Goal: Task Accomplishment & Management: Manage account settings

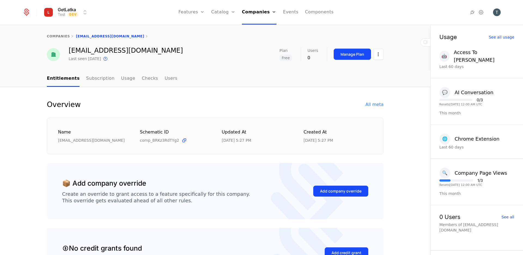
select select "**"
click at [68, 10] on html "GetLatka Test Dev Features Features Flags Catalog Plans Add Ons Credits Configu…" at bounding box center [261, 127] width 523 height 255
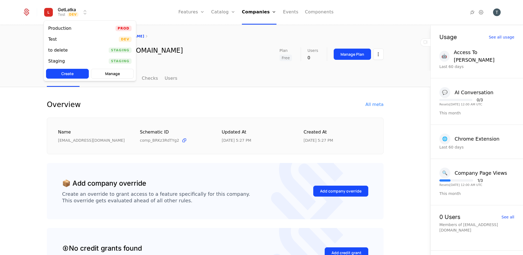
click at [67, 29] on div "Production" at bounding box center [59, 28] width 23 height 4
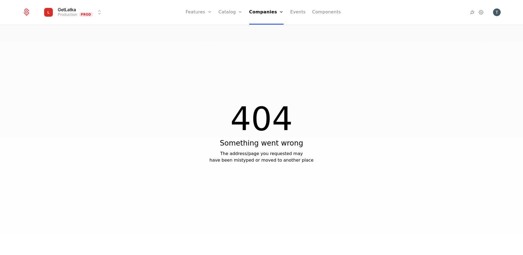
click at [266, 17] on link "Companies" at bounding box center [266, 12] width 35 height 25
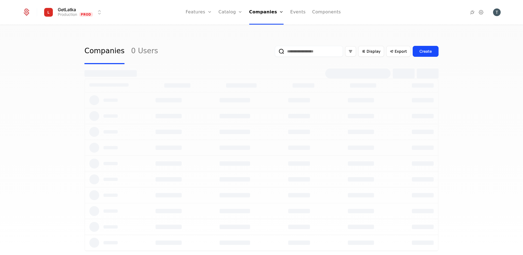
select select "**"
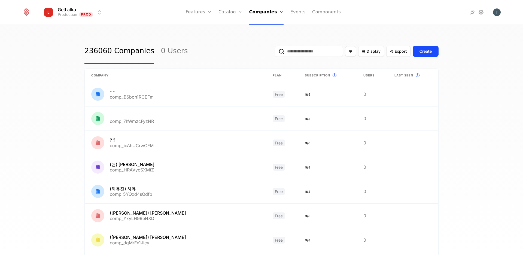
click at [298, 51] on input "email" at bounding box center [309, 51] width 68 height 11
paste input "**********"
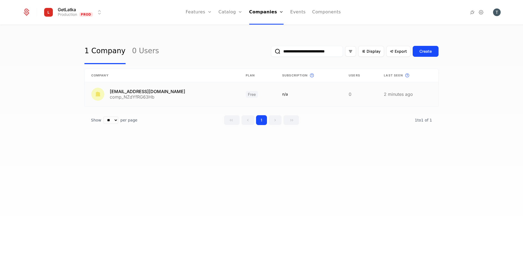
type input "**********"
click at [183, 101] on link at bounding box center [162, 94] width 155 height 24
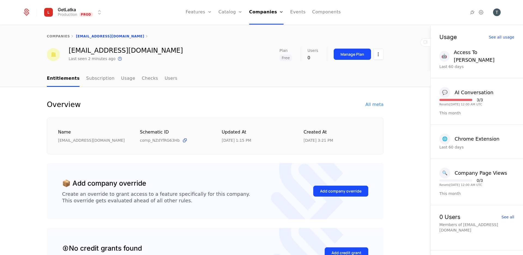
select select "**"
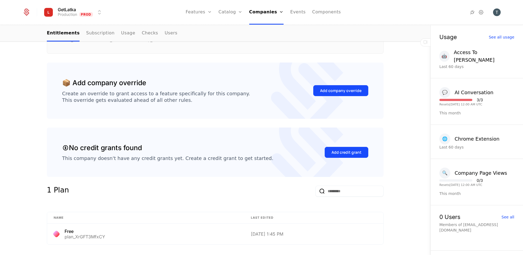
scroll to position [102, 0]
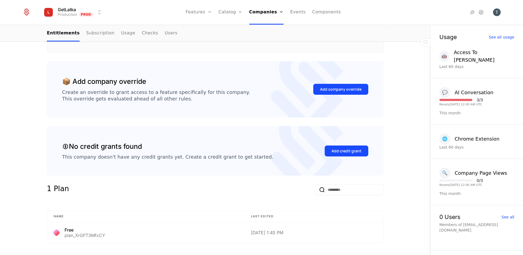
click at [352, 87] on div "Add company override" at bounding box center [340, 88] width 41 height 5
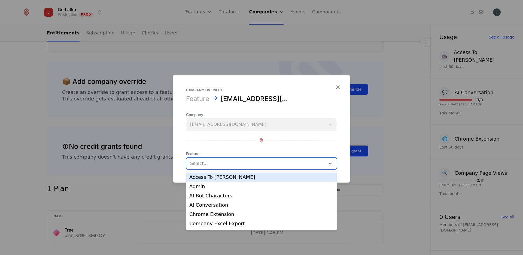
click at [253, 163] on div at bounding box center [255, 163] width 131 height 8
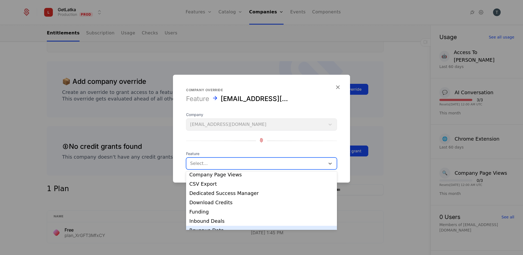
scroll to position [55, 0]
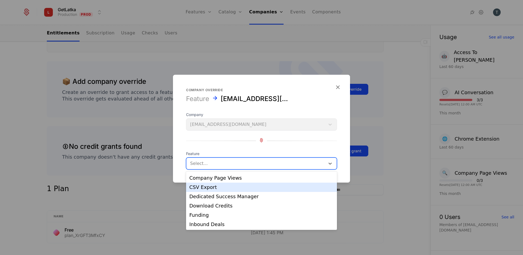
click at [242, 185] on div "CSV Export" at bounding box center [261, 186] width 144 height 5
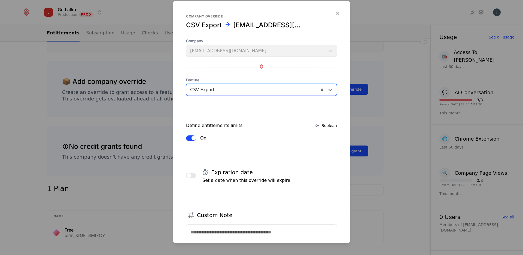
scroll to position [48, 0]
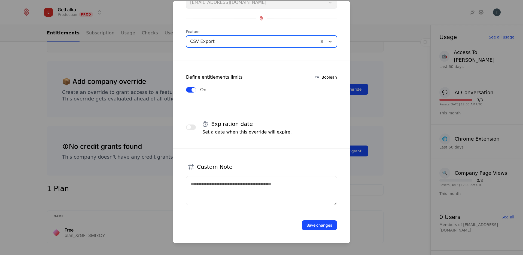
click at [329, 231] on form "Company override CSV Export [EMAIL_ADDRESS][DOMAIN_NAME] Company [EMAIL_ADDRESS…" at bounding box center [261, 98] width 177 height 290
click at [329, 222] on button "Save changes" at bounding box center [319, 225] width 35 height 10
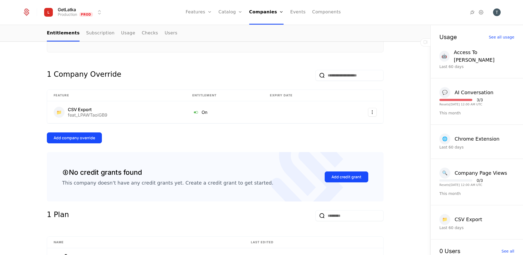
click at [78, 135] on div "Add company override" at bounding box center [74, 137] width 41 height 5
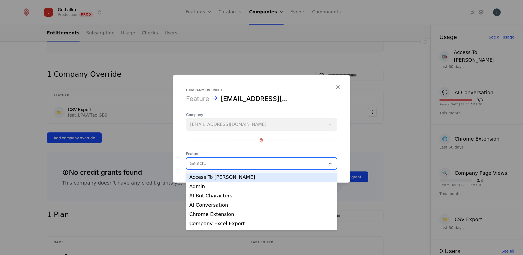
click at [251, 164] on div at bounding box center [255, 163] width 131 height 8
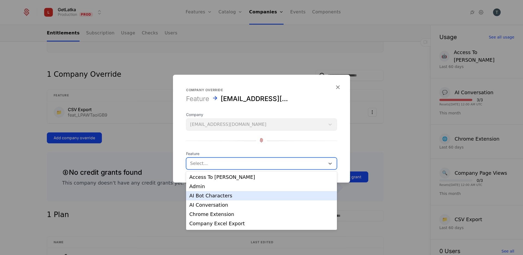
scroll to position [83, 0]
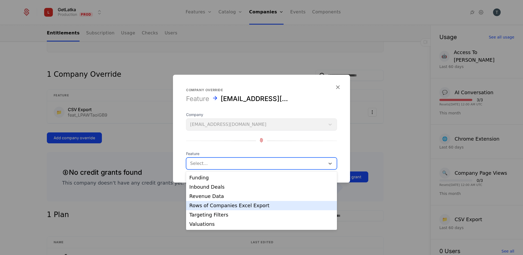
click at [235, 208] on div "Rows of Companies Excel Export" at bounding box center [261, 205] width 151 height 9
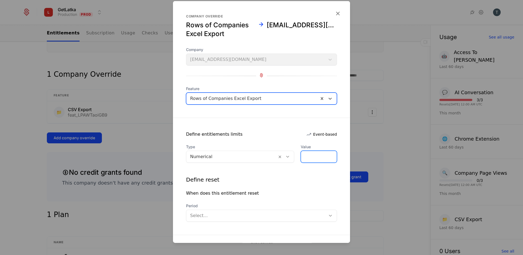
click at [311, 155] on input "*" at bounding box center [319, 156] width 36 height 11
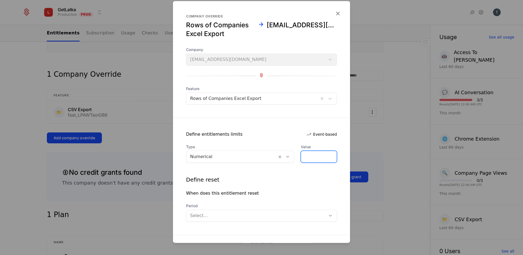
type input "***"
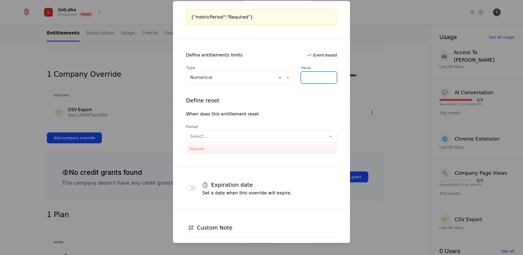
scroll to position [163, 0]
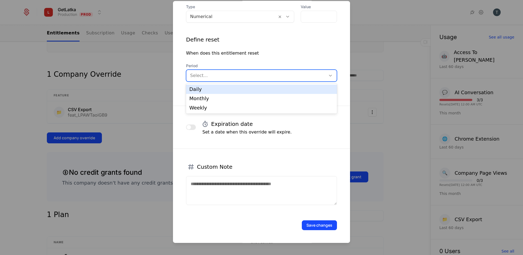
click at [226, 78] on div at bounding box center [256, 76] width 132 height 8
click at [213, 88] on div "Daily" at bounding box center [261, 89] width 144 height 5
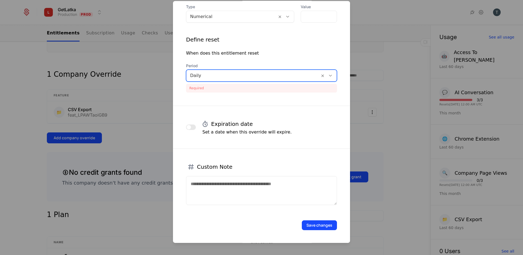
click at [324, 225] on button "Save changes" at bounding box center [319, 225] width 35 height 10
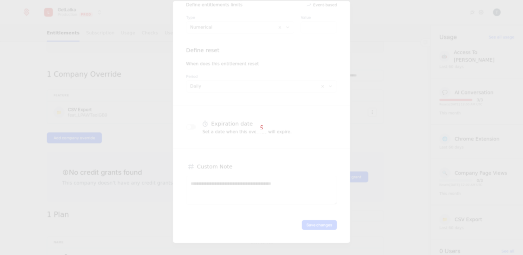
scroll to position [129, 0]
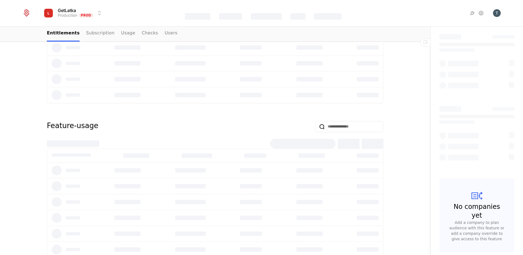
scroll to position [366, 0]
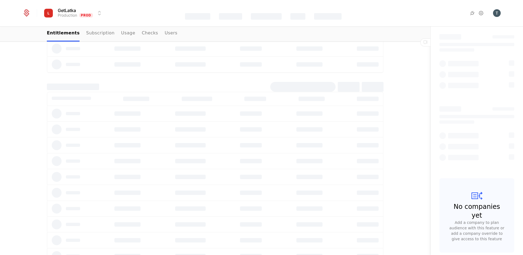
select select "**"
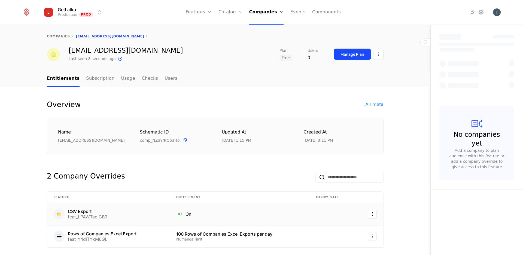
select select "**"
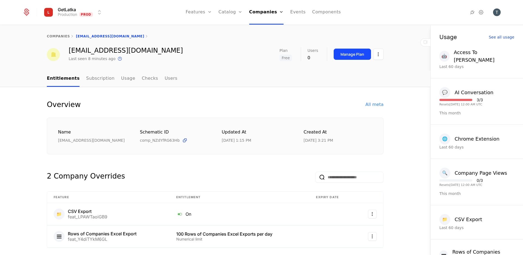
click at [394, 34] on div "companies tsovaktestlatka@mailinator.com" at bounding box center [215, 36] width 431 height 22
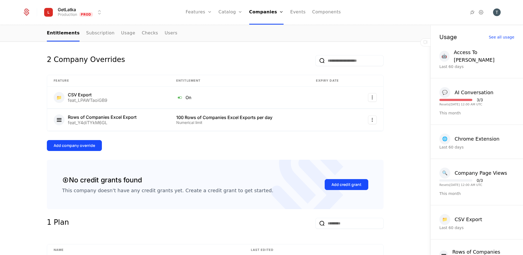
scroll to position [116, 0]
click at [374, 97] on html "GetLatka Production Prod Features Features Flags Catalog Plans Add Ons Credits …" at bounding box center [261, 127] width 523 height 255
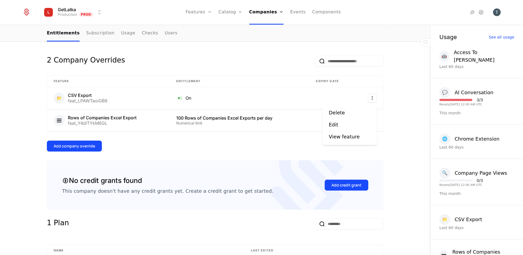
click at [351, 111] on div "Delete" at bounding box center [349, 113] width 41 height 8
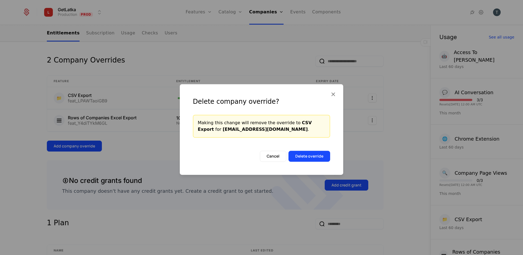
click at [308, 157] on button "Delete override" at bounding box center [310, 155] width 42 height 11
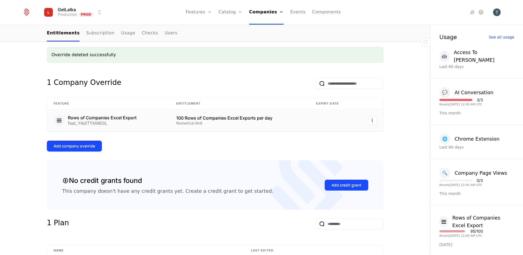
click at [371, 119] on html "GetLatka Production Prod Features Features Flags Catalog Plans Add Ons Credits …" at bounding box center [261, 127] width 523 height 255
click at [353, 135] on div "Delete" at bounding box center [349, 135] width 41 height 8
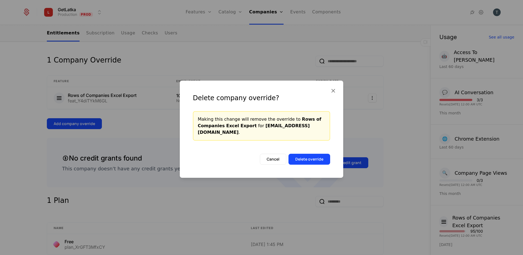
click at [310, 157] on button "Delete override" at bounding box center [310, 158] width 42 height 11
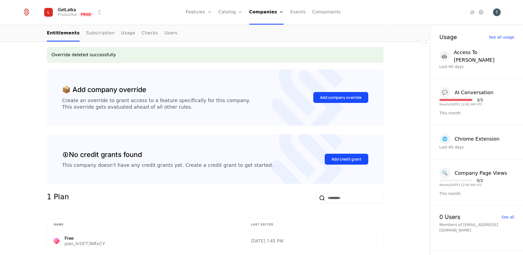
click at [204, 98] on div "Create an override to grant access to a feature specifically for this company. …" at bounding box center [156, 103] width 188 height 13
click at [329, 95] on div "Add company override" at bounding box center [340, 97] width 41 height 5
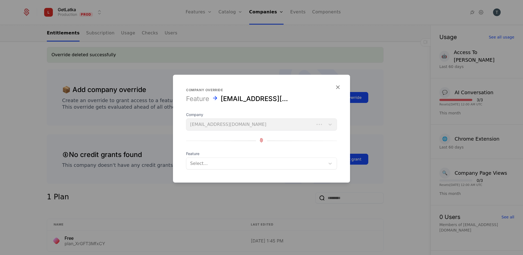
click at [221, 166] on div at bounding box center [255, 163] width 131 height 8
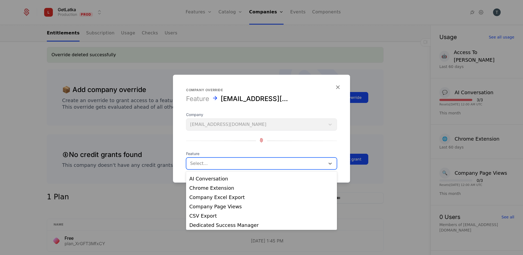
scroll to position [26, 0]
click at [222, 215] on div "CSV Export" at bounding box center [261, 215] width 144 height 5
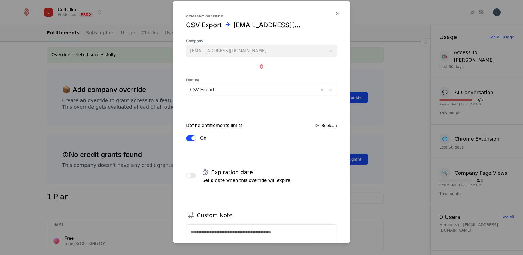
scroll to position [48, 0]
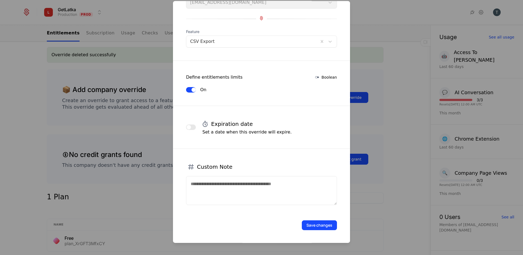
click at [319, 227] on button "Save changes" at bounding box center [319, 225] width 35 height 10
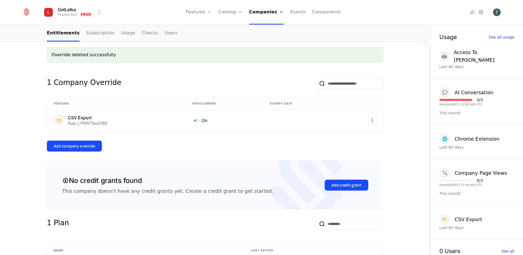
click at [88, 142] on button "Add company override" at bounding box center [74, 145] width 55 height 11
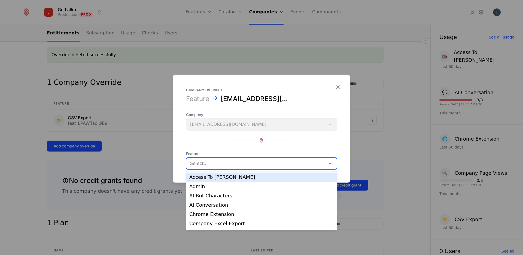
click at [202, 162] on div at bounding box center [255, 163] width 131 height 8
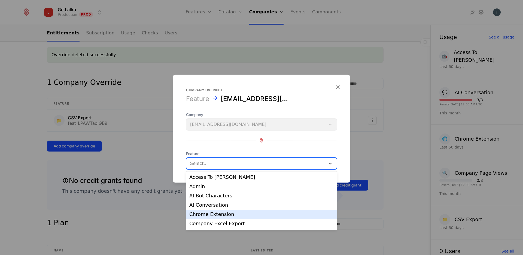
scroll to position [83, 0]
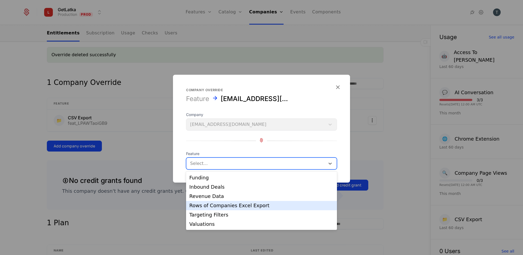
click at [289, 204] on div "Rows of Companies Excel Export" at bounding box center [261, 205] width 144 height 5
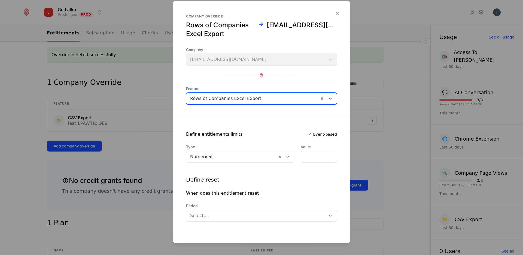
scroll to position [13, 0]
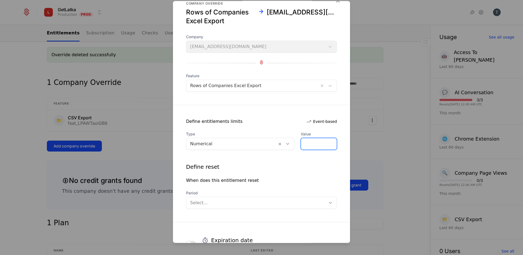
click at [314, 145] on input "*" at bounding box center [319, 143] width 36 height 11
type input "*"
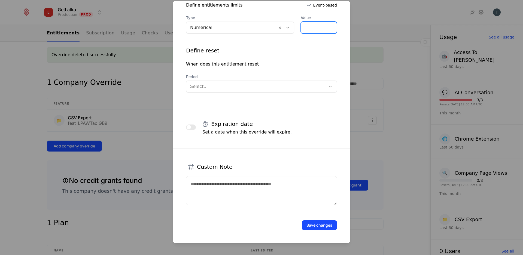
type input "***"
click at [319, 224] on button "Save changes" at bounding box center [319, 225] width 35 height 10
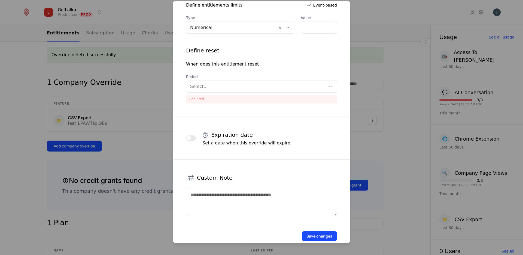
click at [237, 88] on div at bounding box center [256, 87] width 132 height 8
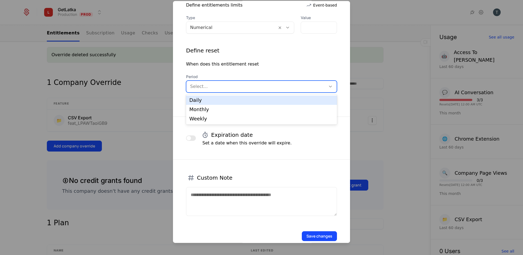
click at [233, 100] on div "Daily" at bounding box center [261, 100] width 144 height 5
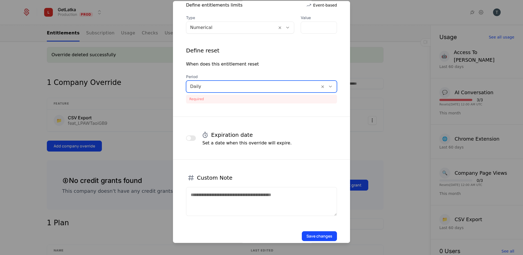
click at [319, 238] on button "Save changes" at bounding box center [319, 236] width 35 height 10
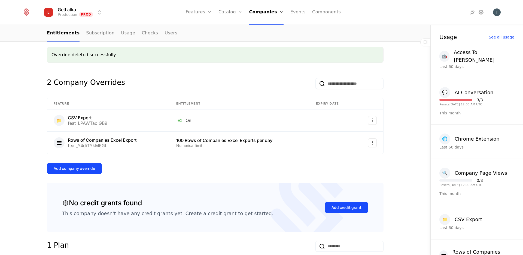
scroll to position [0, 0]
